Goal: Task Accomplishment & Management: Complete application form

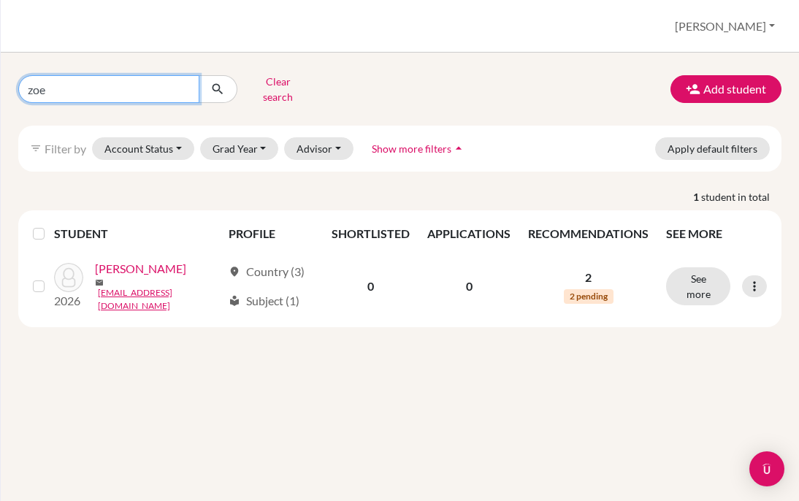
click at [148, 90] on input "zoe" at bounding box center [108, 89] width 181 height 28
type input "z"
type input "abid"
click button "submit" at bounding box center [218, 89] width 39 height 28
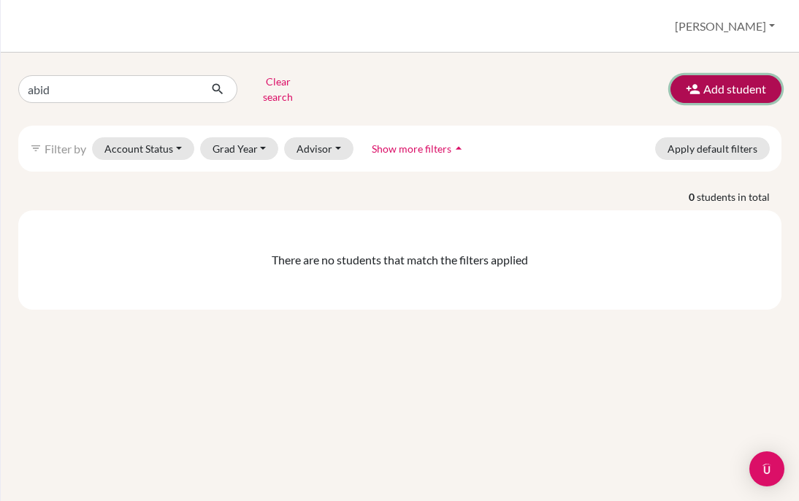
click at [725, 81] on button "Add student" at bounding box center [725, 89] width 111 height 28
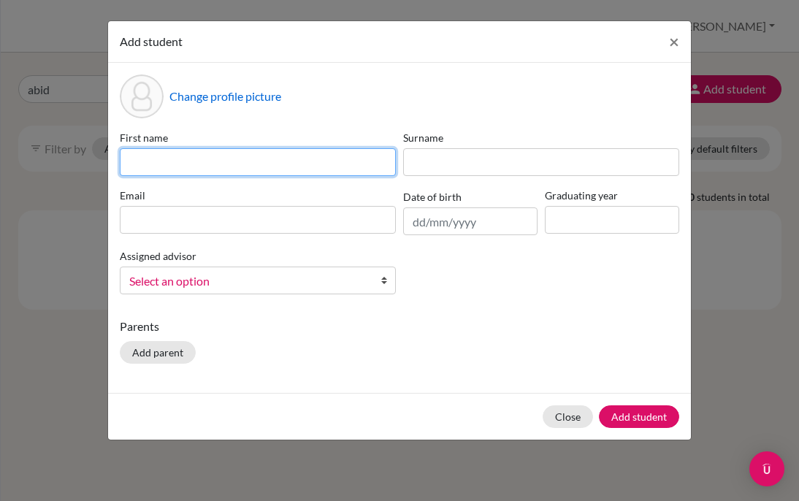
click at [284, 161] on input at bounding box center [258, 162] width 276 height 28
type input "a"
type input "Abid"
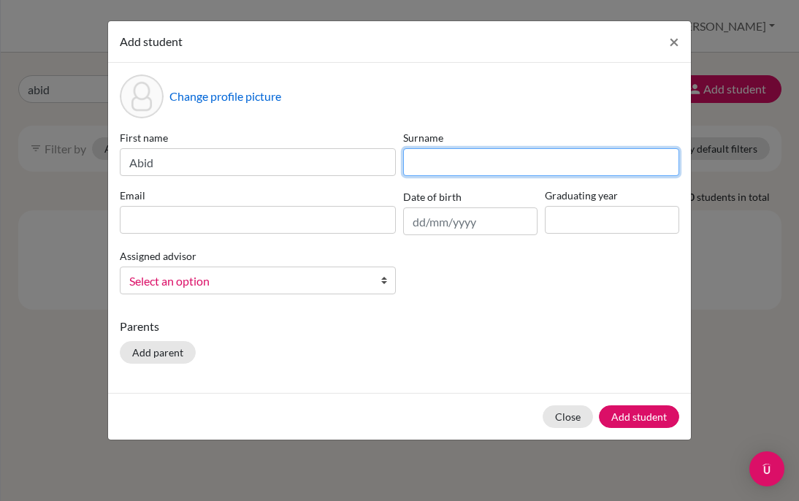
click at [413, 158] on input at bounding box center [541, 162] width 276 height 28
type input "Hamdulay"
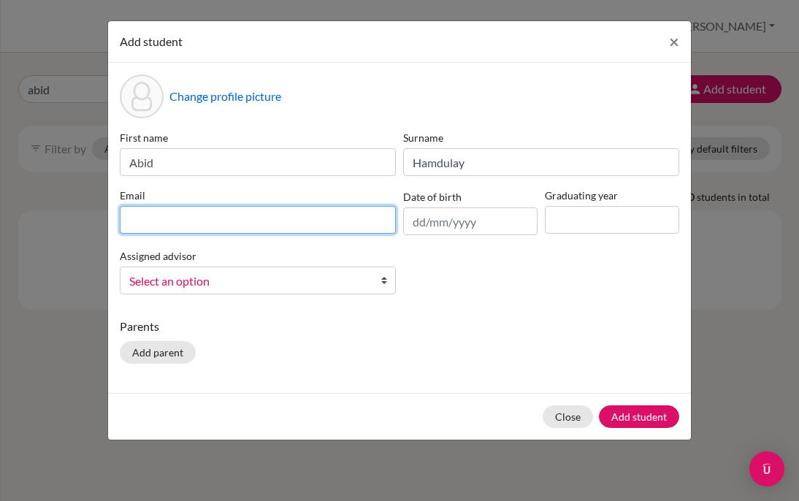
click at [263, 223] on input at bounding box center [258, 220] width 276 height 28
type input "h"
type input "[EMAIL_ADDRESS][DOMAIN_NAME]"
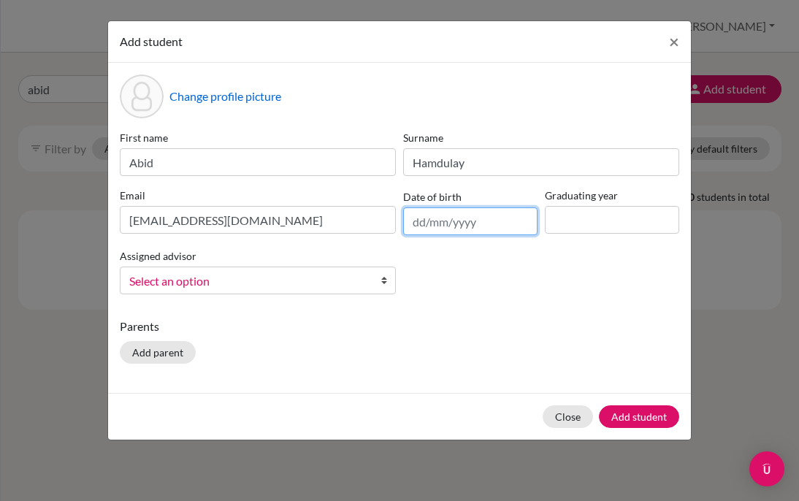
click at [417, 223] on input "text" at bounding box center [470, 221] width 134 height 28
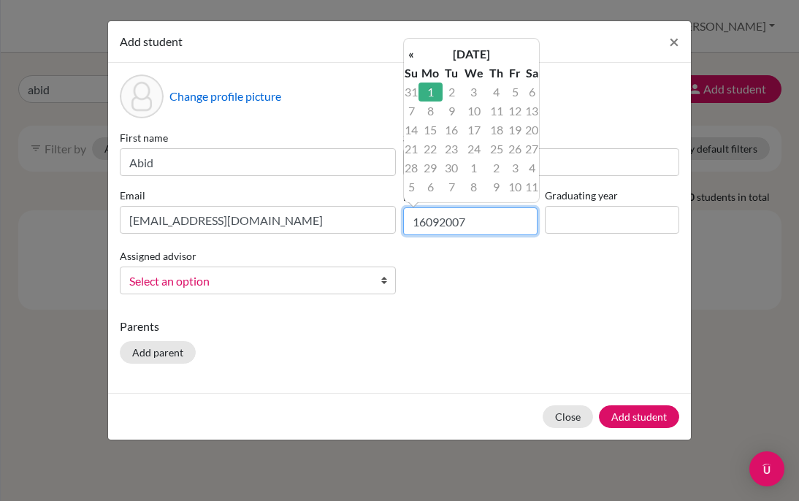
type input "[DATE]"
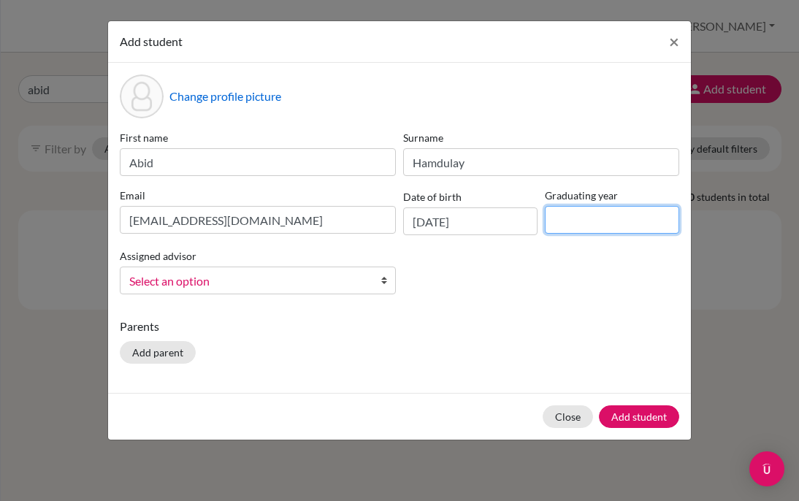
click at [550, 208] on input at bounding box center [612, 220] width 134 height 28
type input "2026"
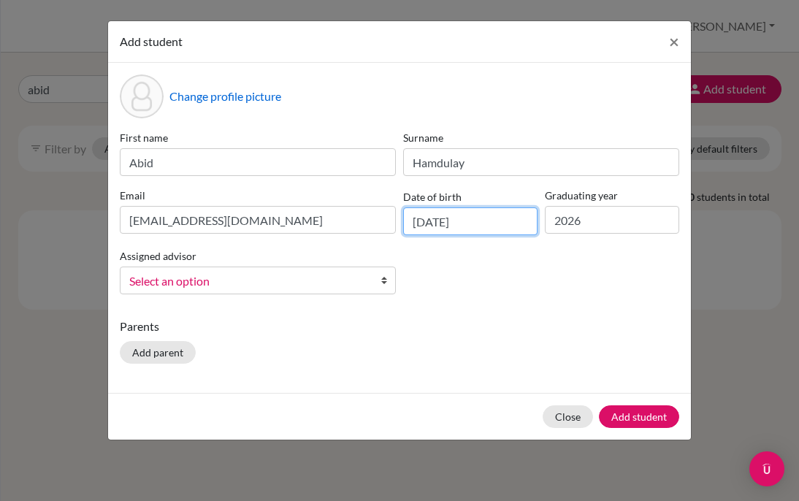
click at [427, 228] on input "[DATE]" at bounding box center [470, 221] width 134 height 28
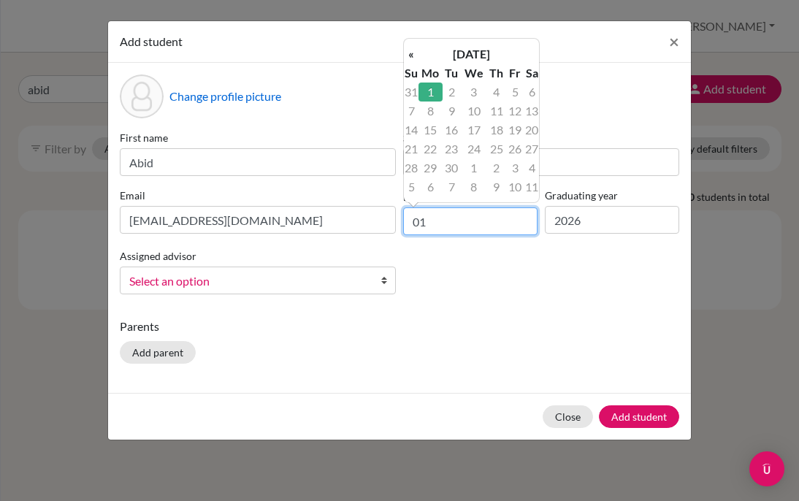
type input "0"
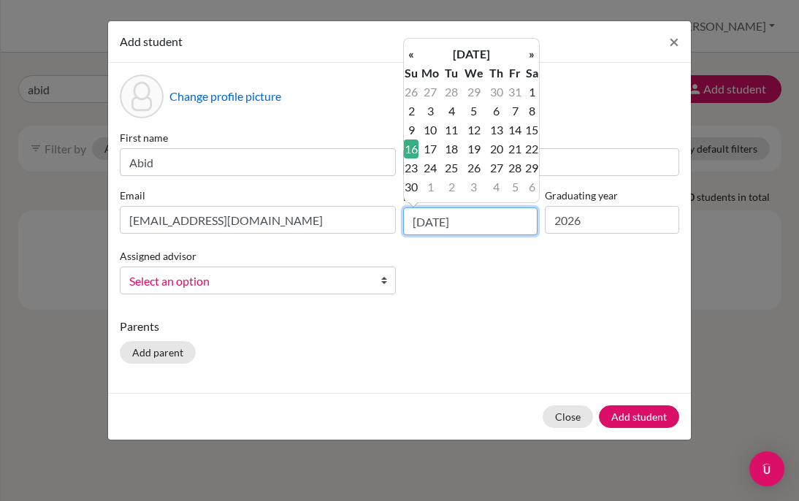
type input "[DATE]"
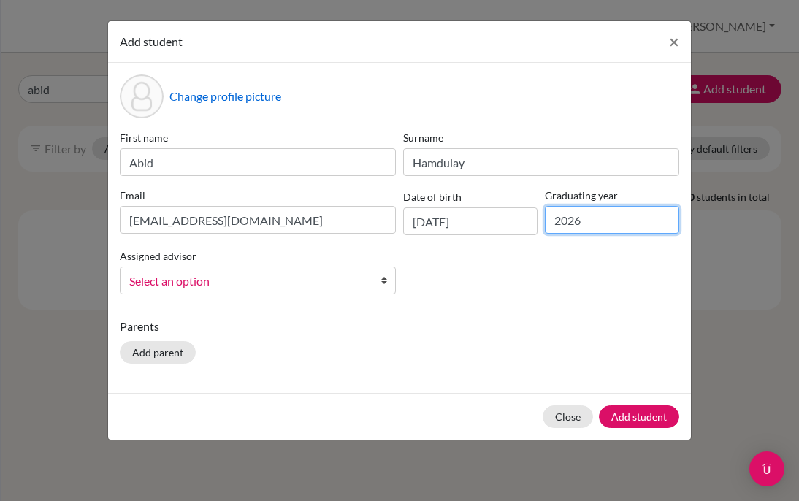
click at [552, 225] on input "2026" at bounding box center [612, 220] width 134 height 28
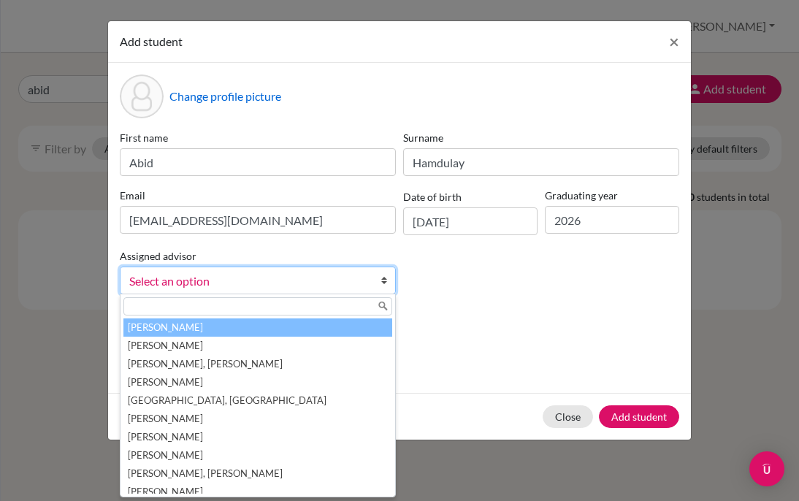
click at [285, 287] on span "Select an option" at bounding box center [248, 281] width 238 height 19
type input "a"
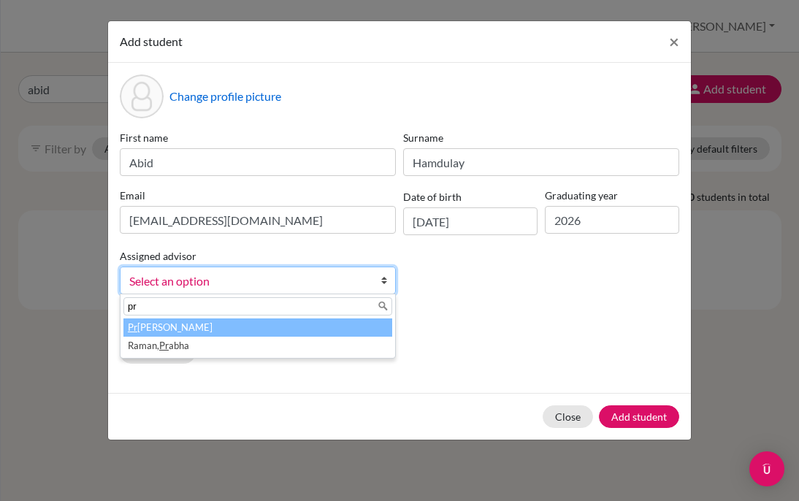
type input "pr"
click at [256, 321] on li "Pr [PERSON_NAME]" at bounding box center [257, 327] width 269 height 18
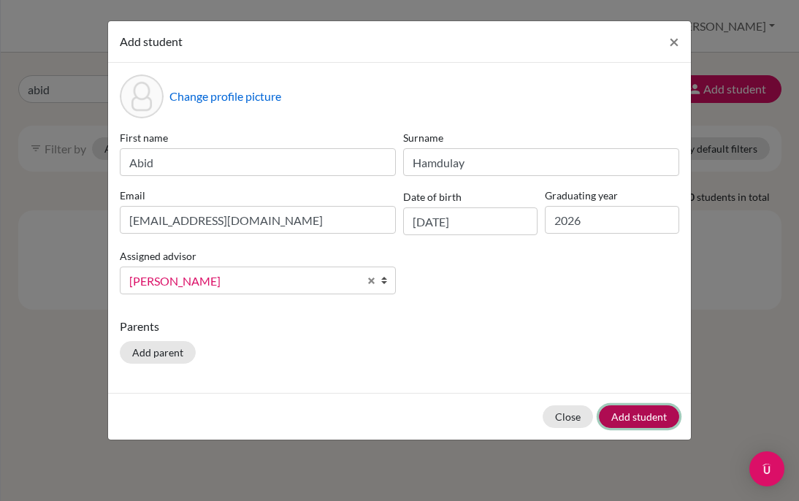
click at [628, 411] on button "Add student" at bounding box center [639, 416] width 80 height 23
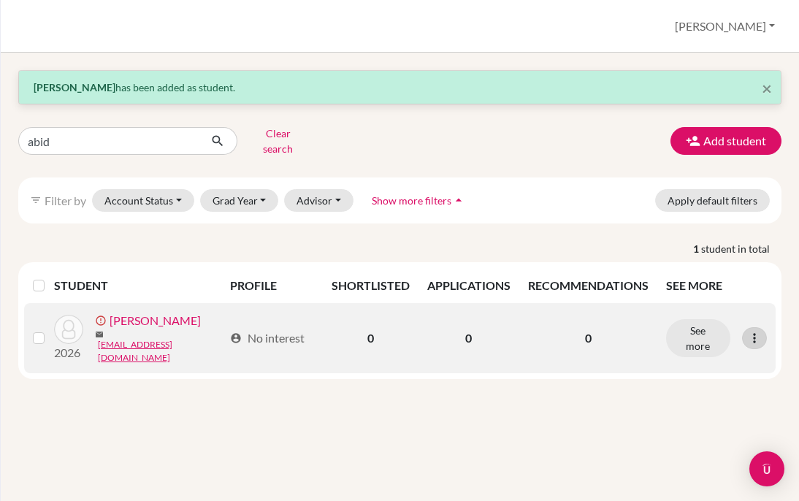
click at [754, 331] on icon at bounding box center [754, 338] width 15 height 15
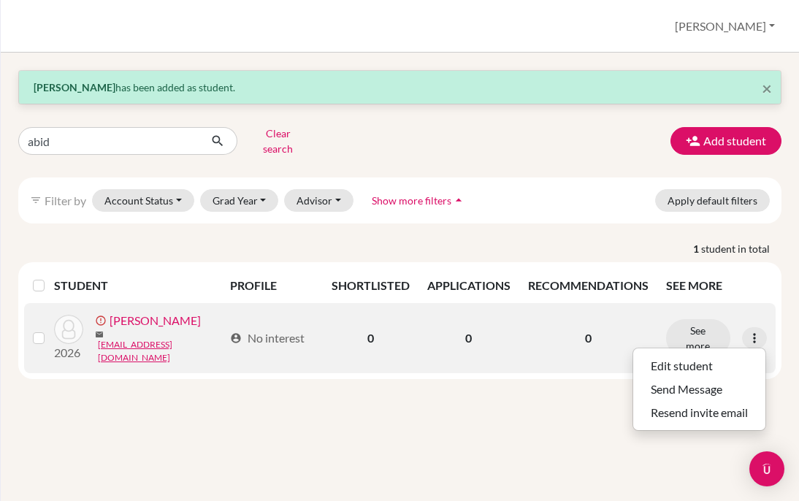
click at [50, 329] on label at bounding box center [50, 329] width 0 height 0
click at [0, 0] on input "checkbox" at bounding box center [0, 0] width 0 height 0
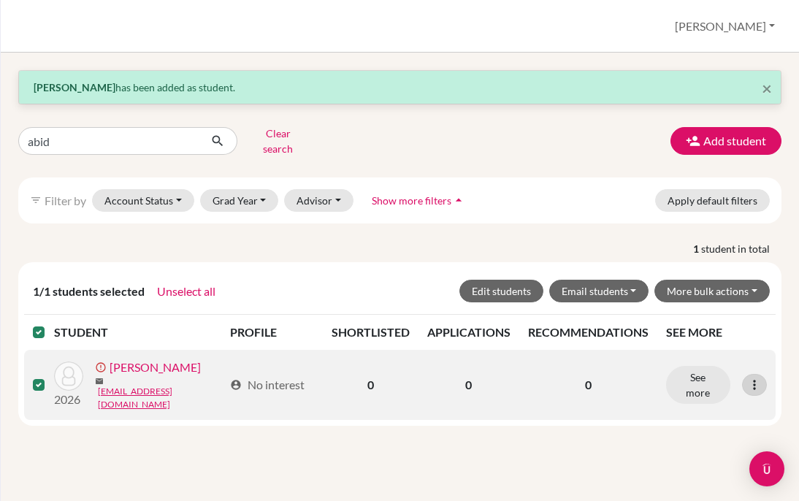
click at [752, 378] on icon at bounding box center [754, 385] width 15 height 15
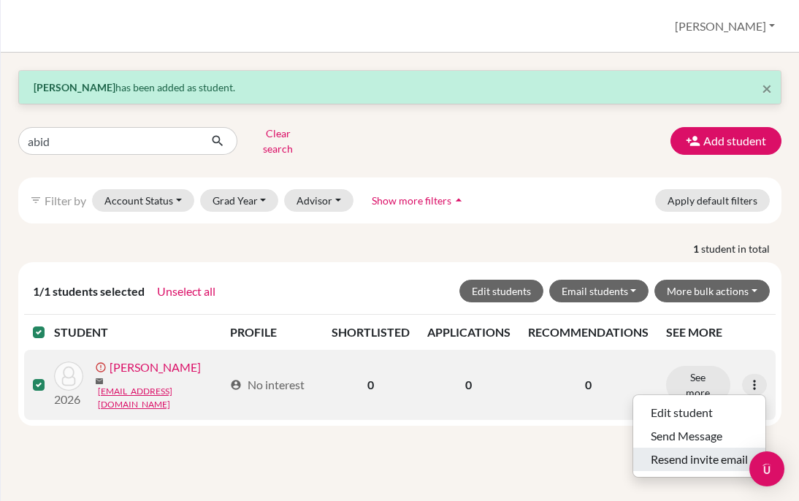
click at [703, 448] on button "Resend invite email" at bounding box center [699, 459] width 132 height 23
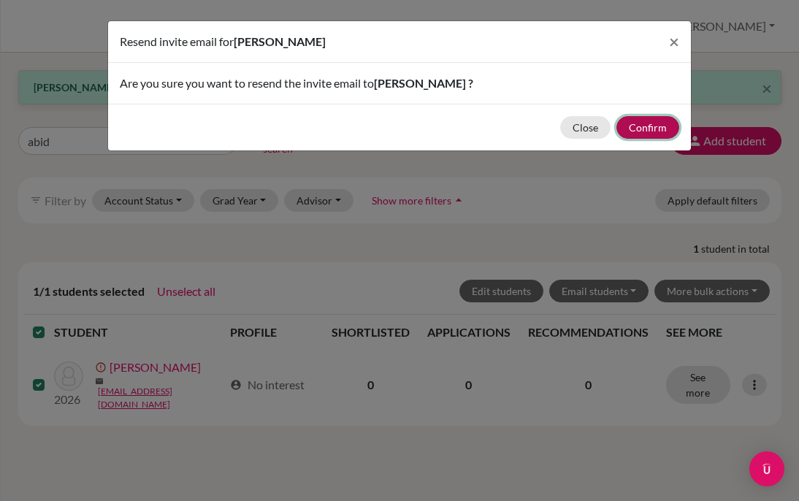
click at [653, 129] on button "Confirm" at bounding box center [647, 127] width 63 height 23
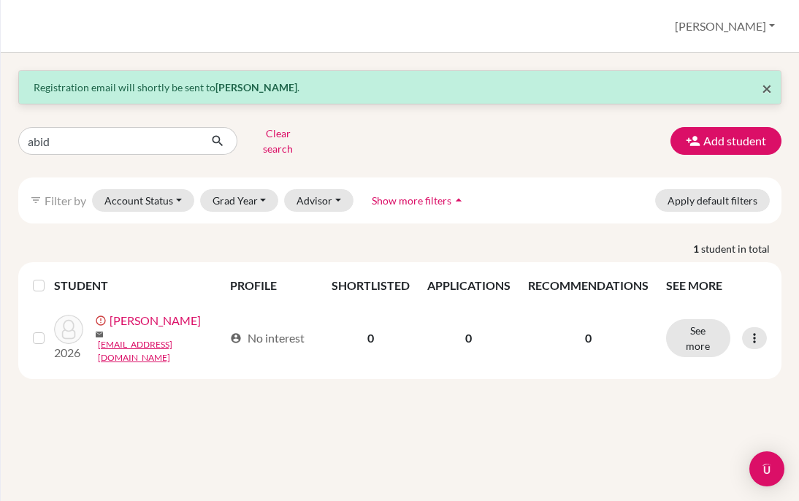
click at [767, 91] on span "×" at bounding box center [767, 87] width 10 height 21
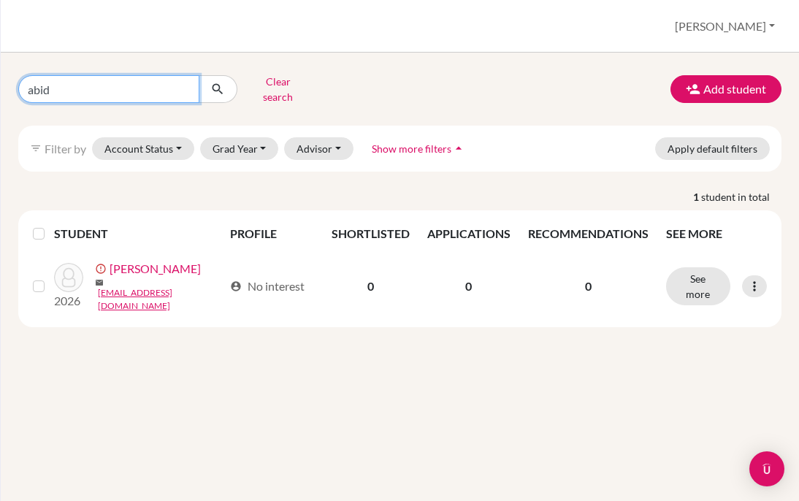
click at [185, 88] on input "abid" at bounding box center [108, 89] width 181 height 28
type input "a"
